Goal: Task Accomplishment & Management: Use online tool/utility

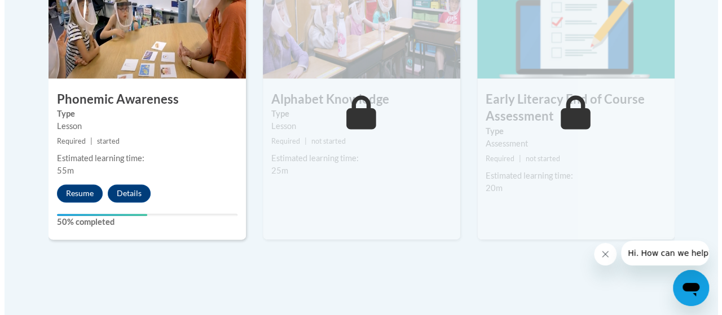
scroll to position [732, 0]
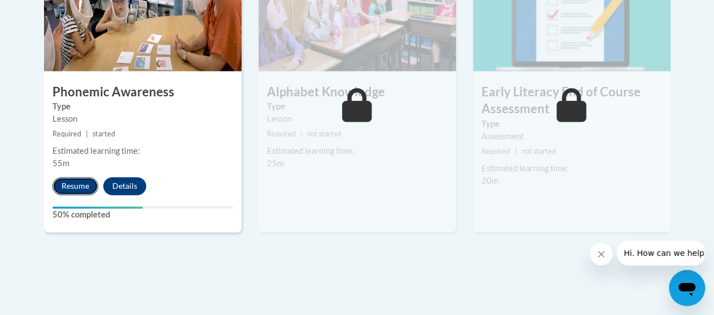
click at [72, 180] on button "Resume" at bounding box center [75, 186] width 46 height 18
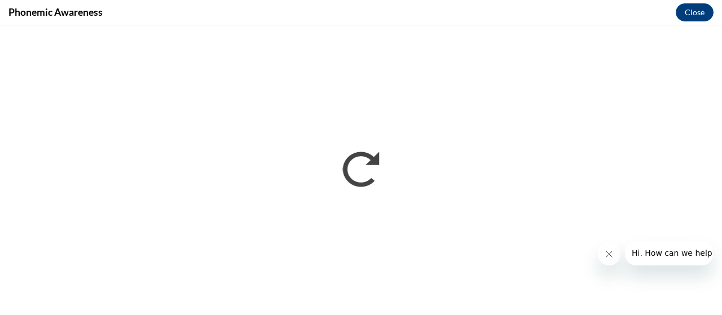
scroll to position [0, 0]
